Goal: Transaction & Acquisition: Subscribe to service/newsletter

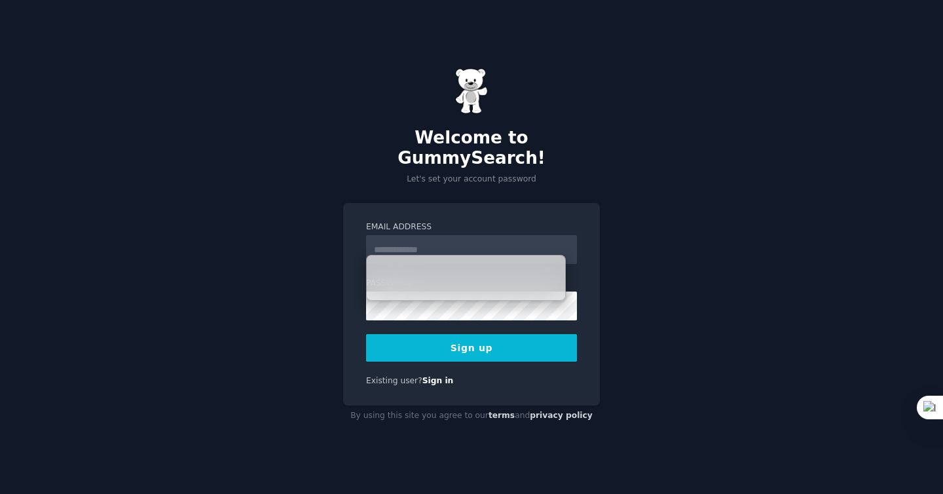
click at [539, 244] on input "Email Address" at bounding box center [471, 249] width 211 height 29
click at [689, 234] on div "Welcome to GummySearch! Let's set your account password Email Address Password …" at bounding box center [471, 247] width 943 height 494
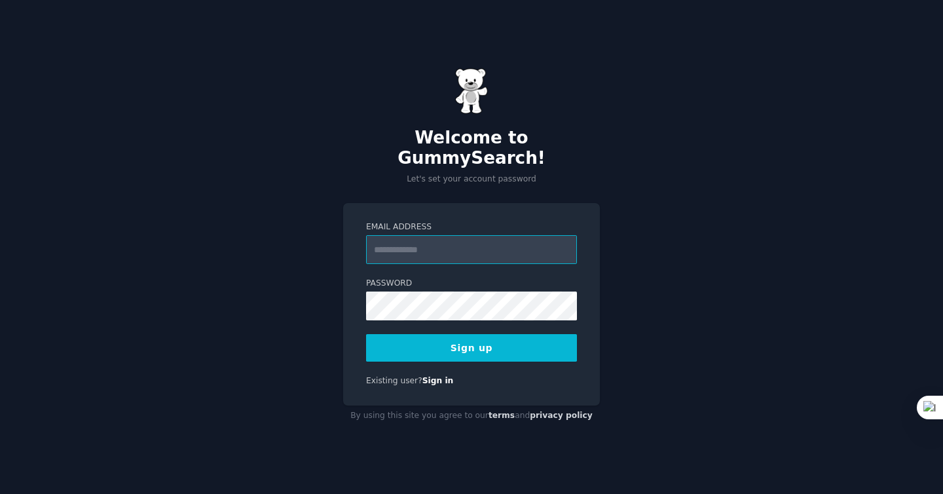
click at [516, 240] on input "Email Address" at bounding box center [471, 249] width 211 height 29
type input "**********"
click at [547, 341] on button "Sign up" at bounding box center [471, 347] width 211 height 27
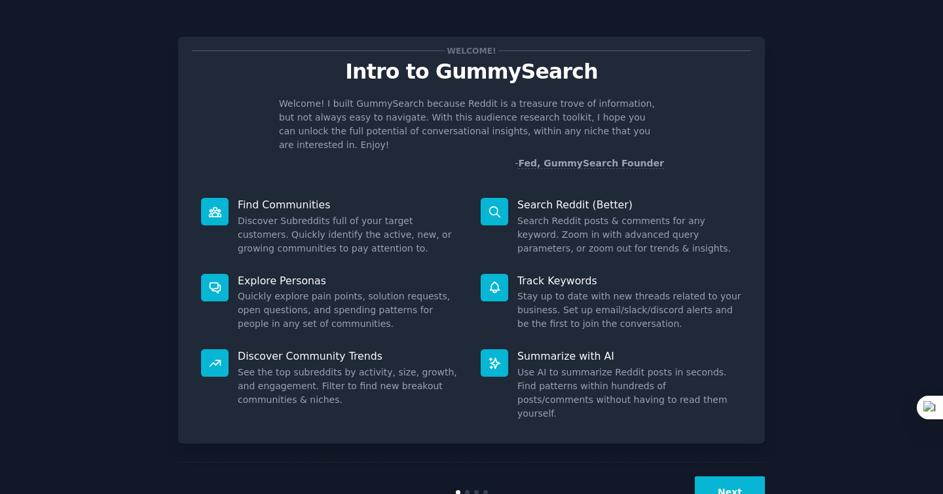
click at [727, 476] on button "Next" at bounding box center [730, 492] width 70 height 32
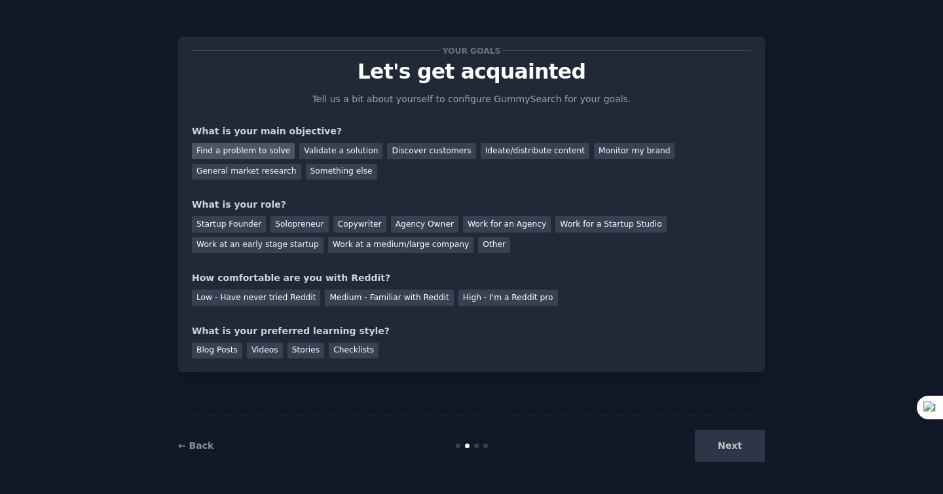
click at [256, 149] on div "Find a problem to solve" at bounding box center [243, 151] width 103 height 16
click at [268, 247] on div "Work at an early stage startup" at bounding box center [258, 245] width 132 height 16
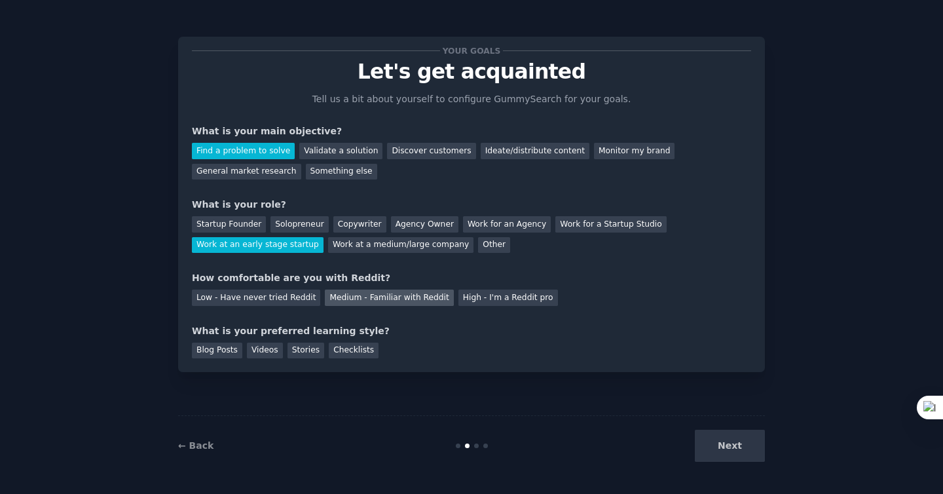
click at [372, 302] on div "Medium - Familiar with Reddit" at bounding box center [389, 297] width 128 height 16
click at [212, 350] on div "Blog Posts" at bounding box center [217, 350] width 50 height 16
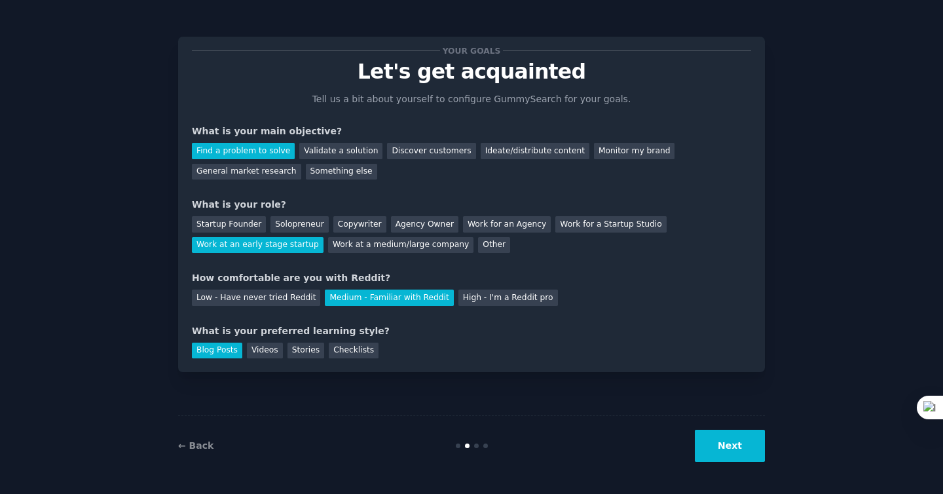
click at [715, 453] on button "Next" at bounding box center [730, 445] width 70 height 32
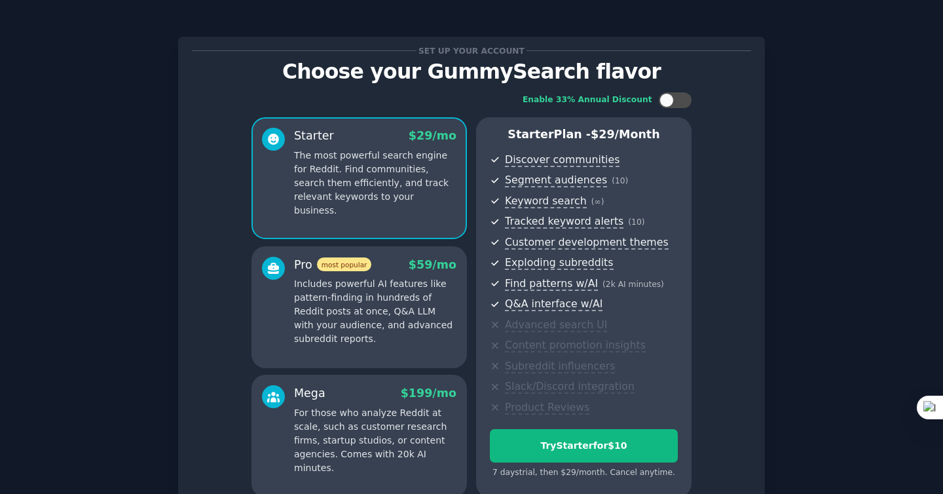
scroll to position [127, 0]
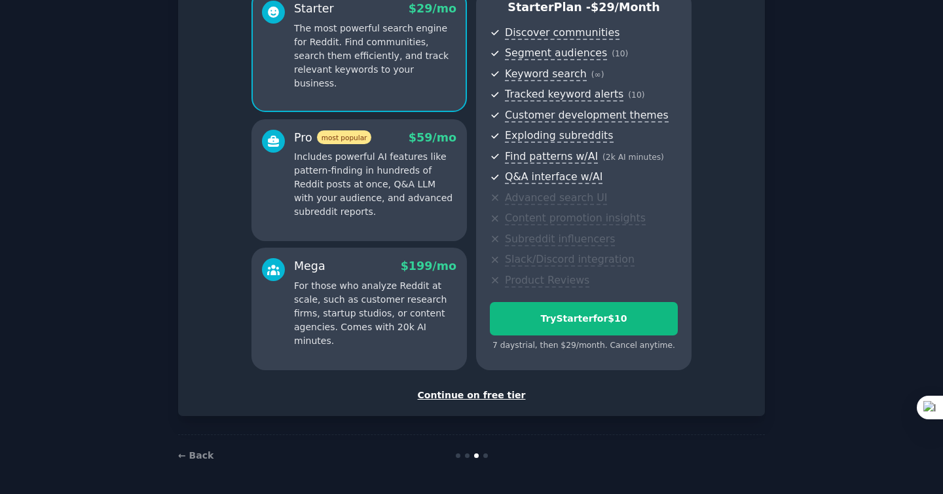
click at [467, 392] on div "Continue on free tier" at bounding box center [471, 395] width 559 height 14
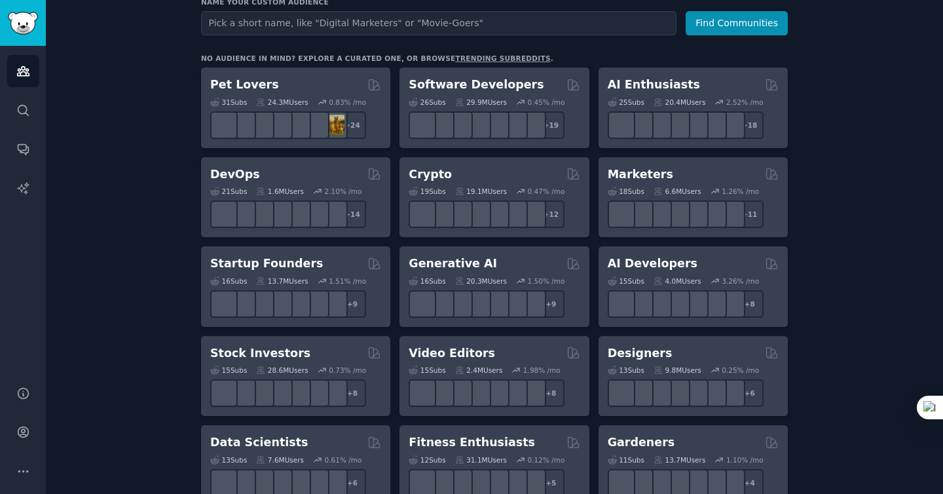
scroll to position [183, 0]
